Goal: Information Seeking & Learning: Learn about a topic

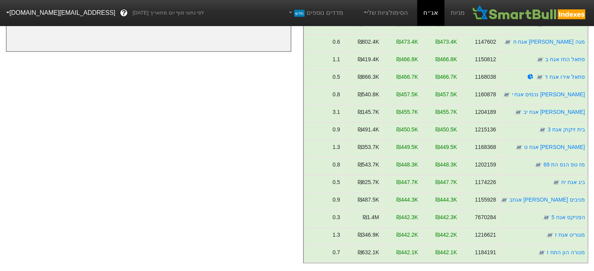
scroll to position [4805, 0]
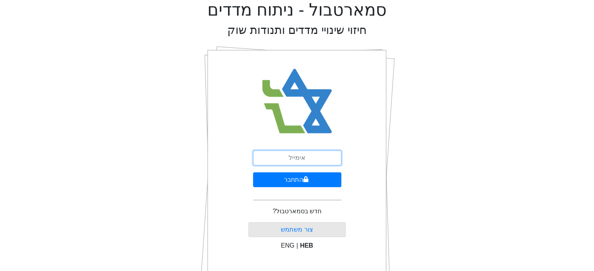
click at [305, 156] on input "email" at bounding box center [297, 158] width 88 height 15
type input "[EMAIL_ADDRESS][DOMAIN_NAME]"
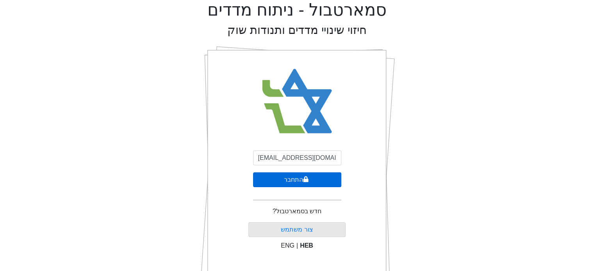
click at [310, 181] on button "התחבר" at bounding box center [297, 180] width 88 height 15
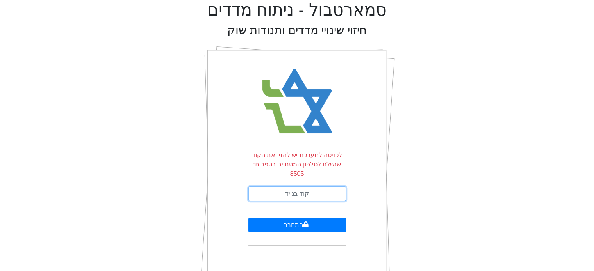
click at [310, 187] on input "text" at bounding box center [297, 194] width 98 height 15
type input "930911"
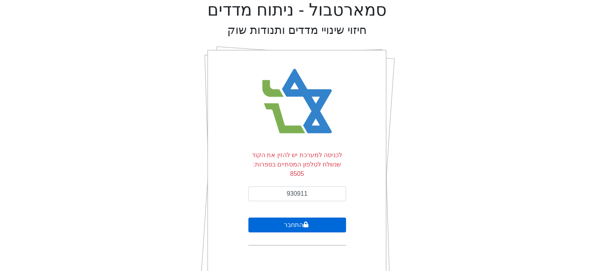
click at [304, 222] on icon "submit" at bounding box center [305, 225] width 5 height 6
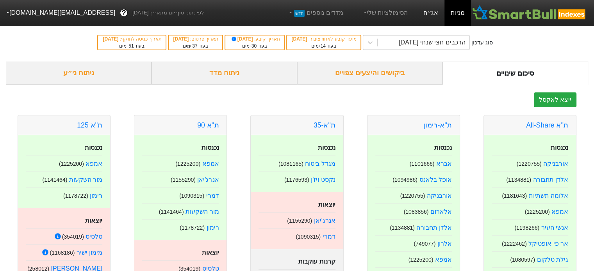
click at [432, 14] on link "אג״ח" at bounding box center [430, 13] width 27 height 26
